Goal: Find specific page/section

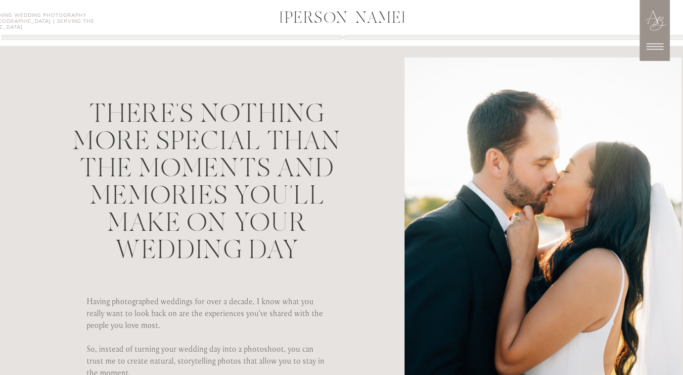
click at [655, 49] on icon at bounding box center [655, 47] width 17 height 6
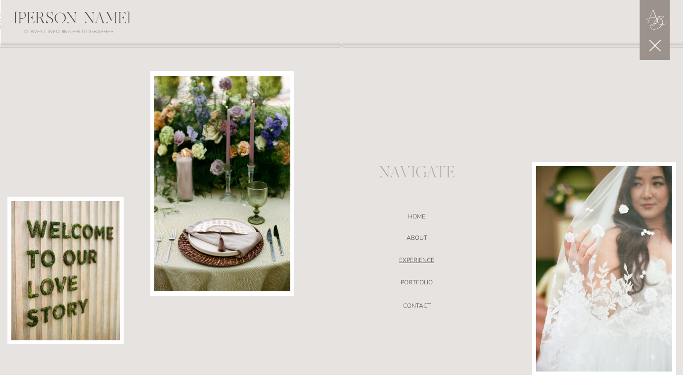
click at [420, 257] on nav "EXPERIENCE" at bounding box center [417, 261] width 210 height 10
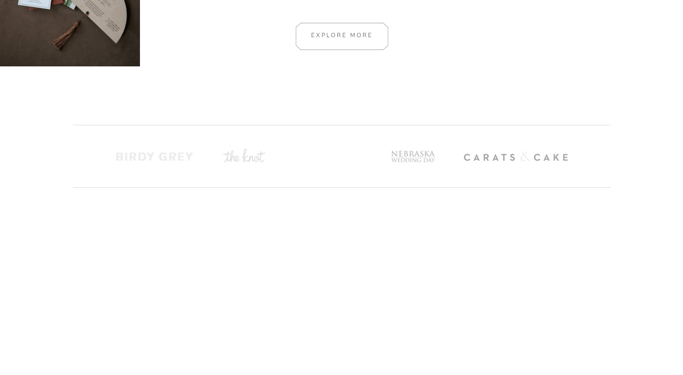
scroll to position [712, 0]
click at [361, 35] on div at bounding box center [342, 35] width 133 height 27
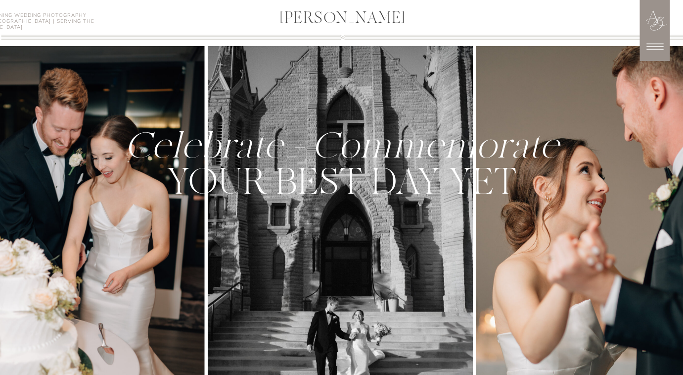
scroll to position [0, 0]
click at [657, 42] on icon at bounding box center [655, 46] width 25 height 25
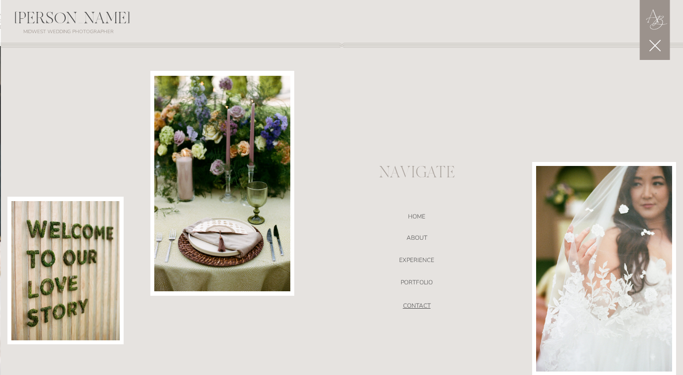
click at [424, 303] on nav "CONTACT" at bounding box center [417, 307] width 210 height 10
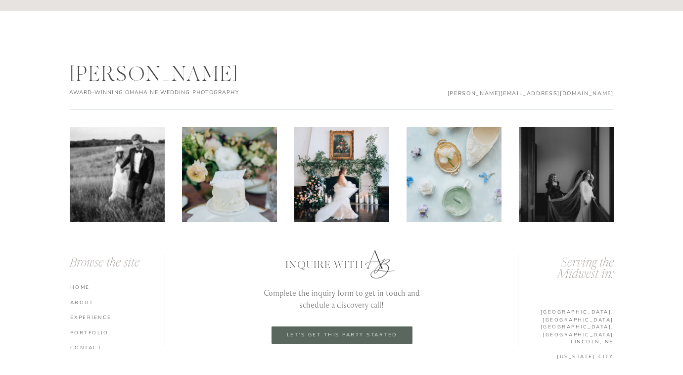
scroll to position [1523, 0]
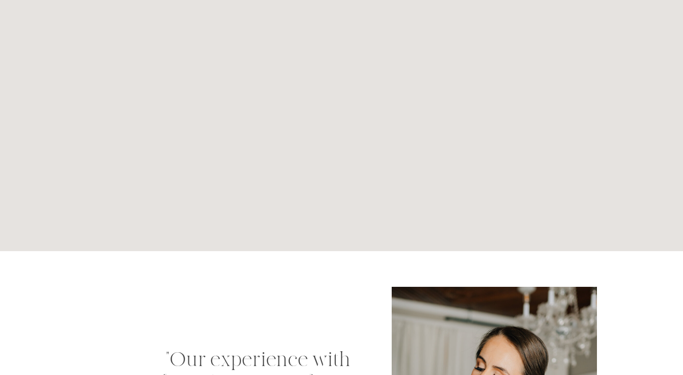
scroll to position [724, 0]
